Goal: Information Seeking & Learning: Learn about a topic

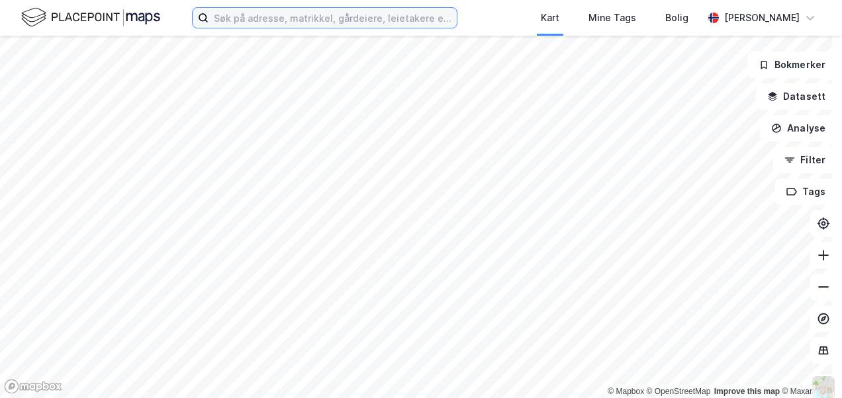
click at [322, 19] on input at bounding box center [332, 18] width 248 height 20
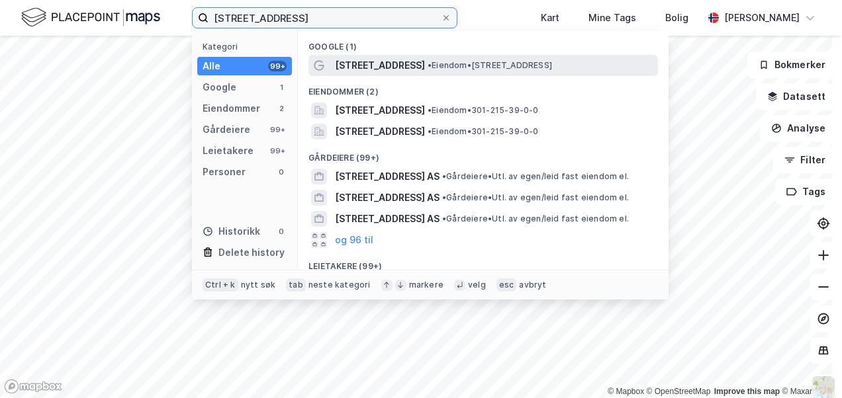
type input "[STREET_ADDRESS]"
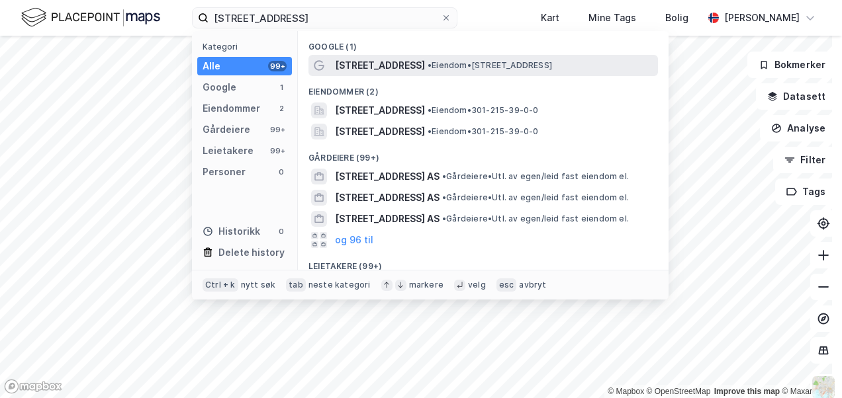
click at [375, 65] on span "[STREET_ADDRESS]" at bounding box center [380, 66] width 90 height 16
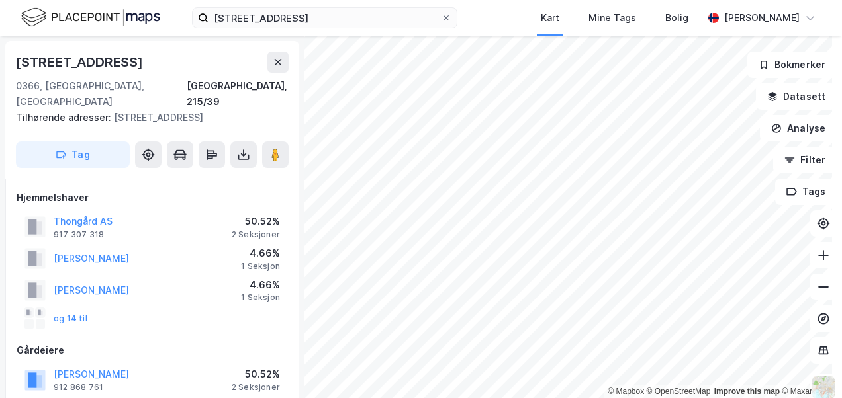
click at [116, 214] on div "Thongård AS 917 307 318 50.52% 2 Seksjoner" at bounding box center [152, 227] width 271 height 32
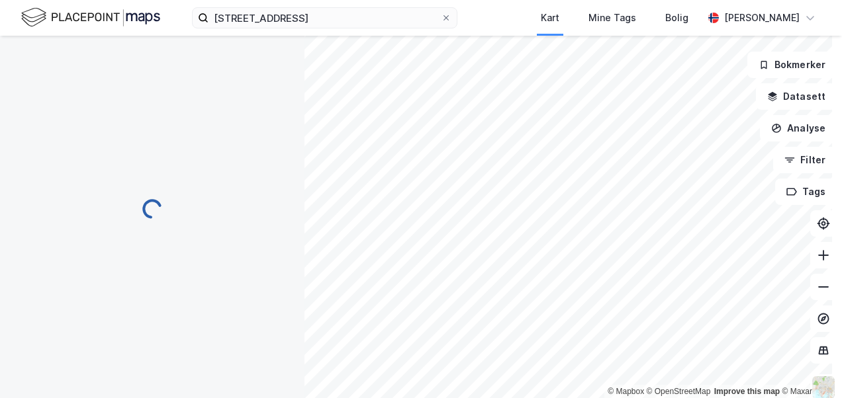
scroll to position [66, 0]
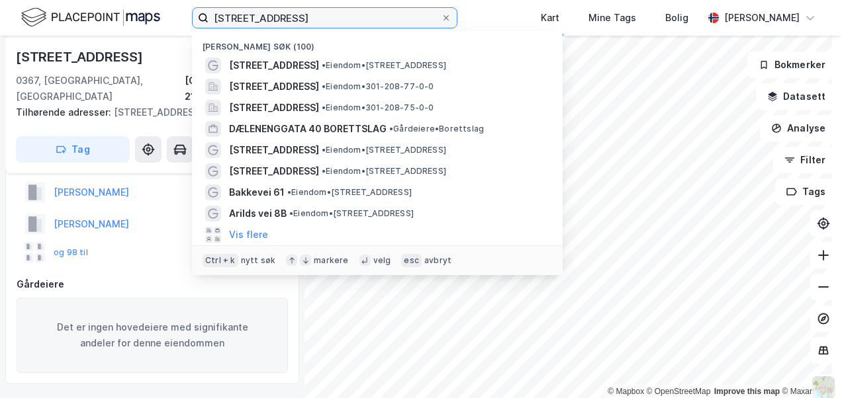
click at [343, 16] on input "[STREET_ADDRESS]" at bounding box center [324, 18] width 232 height 20
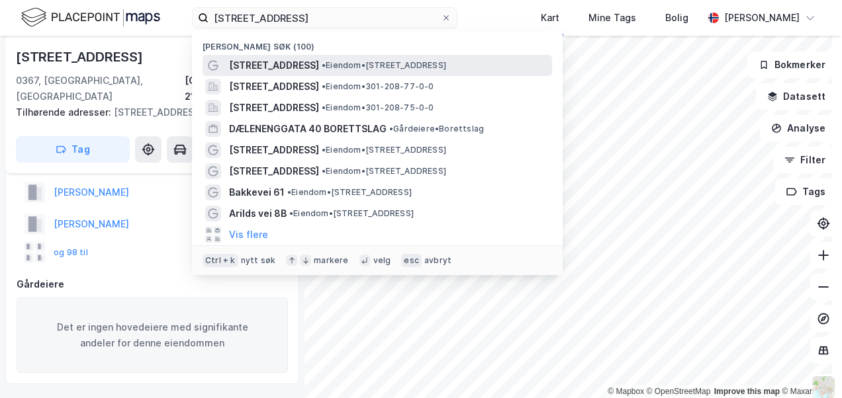
click at [330, 65] on span "• Eiendom • [STREET_ADDRESS]" at bounding box center [384, 65] width 124 height 11
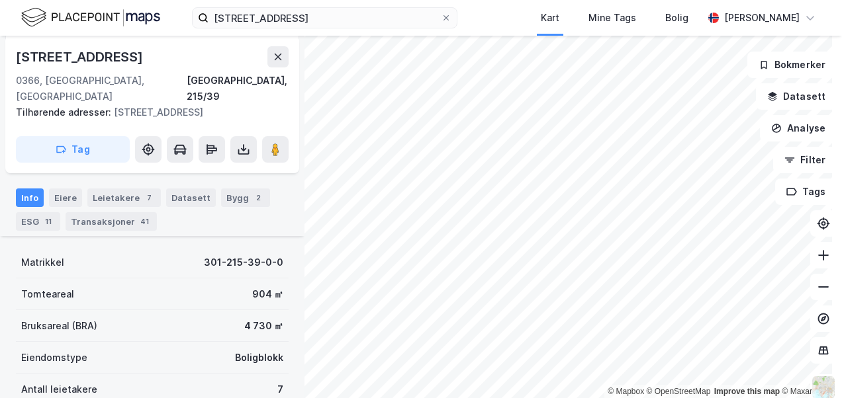
scroll to position [241, 0]
click at [222, 187] on div "Bygg 2" at bounding box center [245, 196] width 49 height 19
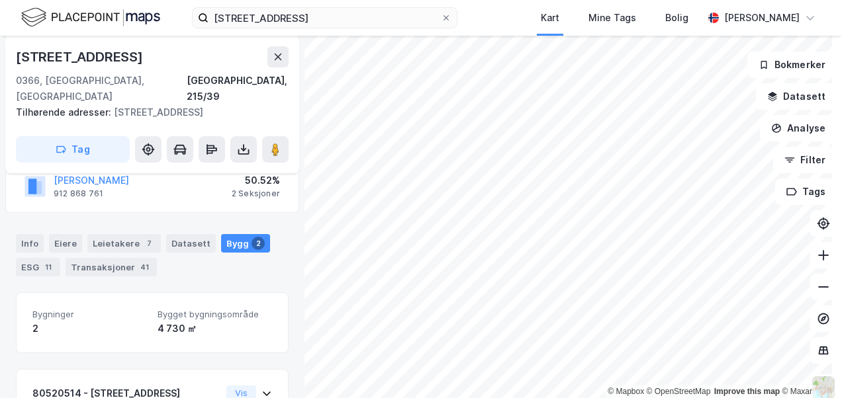
scroll to position [195, 0]
